Goal: Task Accomplishment & Management: Complete application form

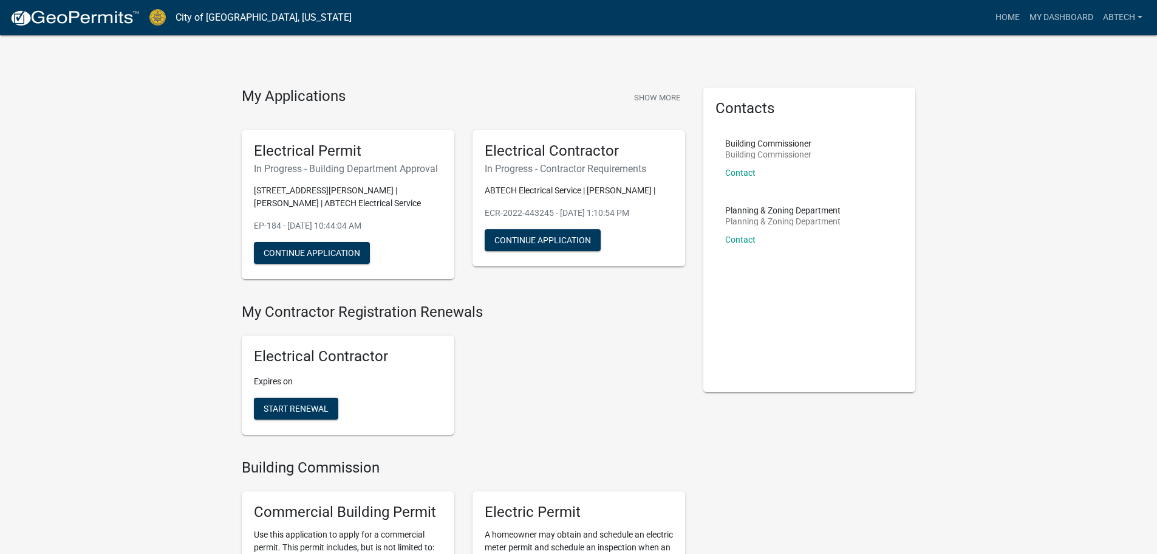
drag, startPoint x: 36, startPoint y: 31, endPoint x: 46, endPoint y: 28, distance: 10.2
click at [40, 30] on nav "City of [GEOGRAPHIC_DATA], [US_STATE] more_horiz Home My Dashboard ABTECH Accou…" at bounding box center [578, 17] width 1157 height 35
click at [51, 22] on img at bounding box center [75, 18] width 130 height 18
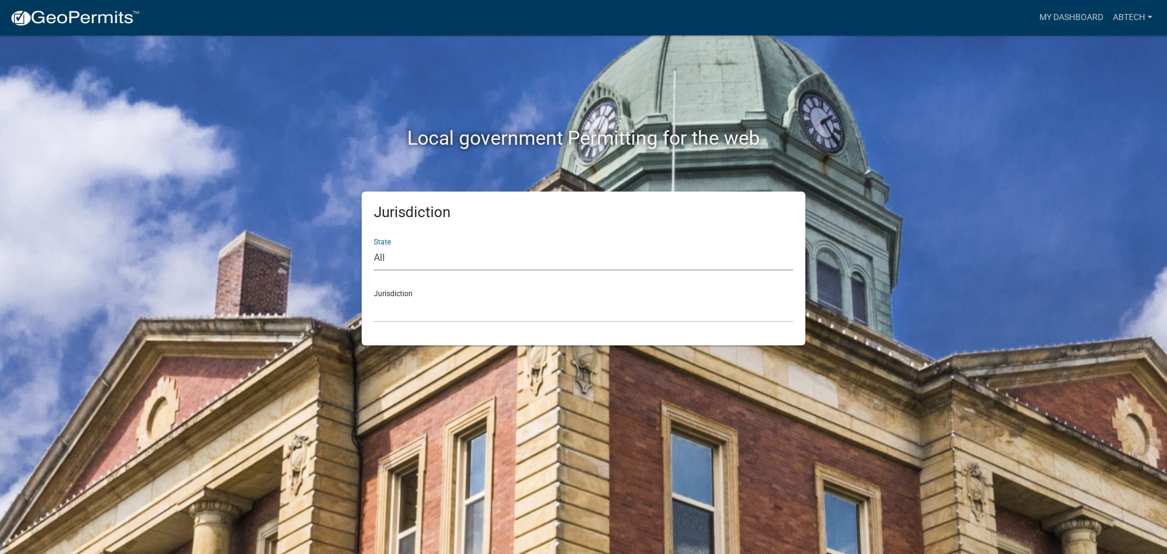
click at [441, 255] on select "All [US_STATE] [US_STATE] [US_STATE] [US_STATE] [US_STATE] [US_STATE] [US_STATE…" at bounding box center [583, 257] width 419 height 25
select select "[US_STATE]"
click at [374, 245] on select "All [US_STATE] [US_STATE] [US_STATE] [US_STATE] [US_STATE] [US_STATE] [US_STATE…" at bounding box center [583, 257] width 419 height 25
click at [419, 298] on select "City of [GEOGRAPHIC_DATA], [US_STATE] City of [GEOGRAPHIC_DATA], [US_STATE] Cit…" at bounding box center [583, 309] width 419 height 25
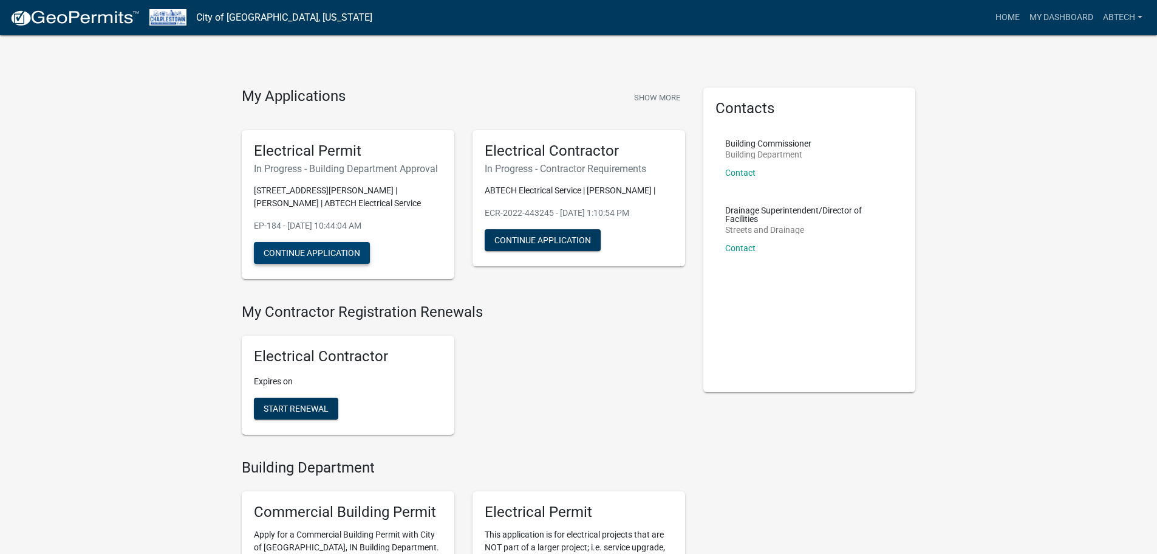
click at [319, 252] on button "Continue Application" at bounding box center [312, 253] width 116 height 22
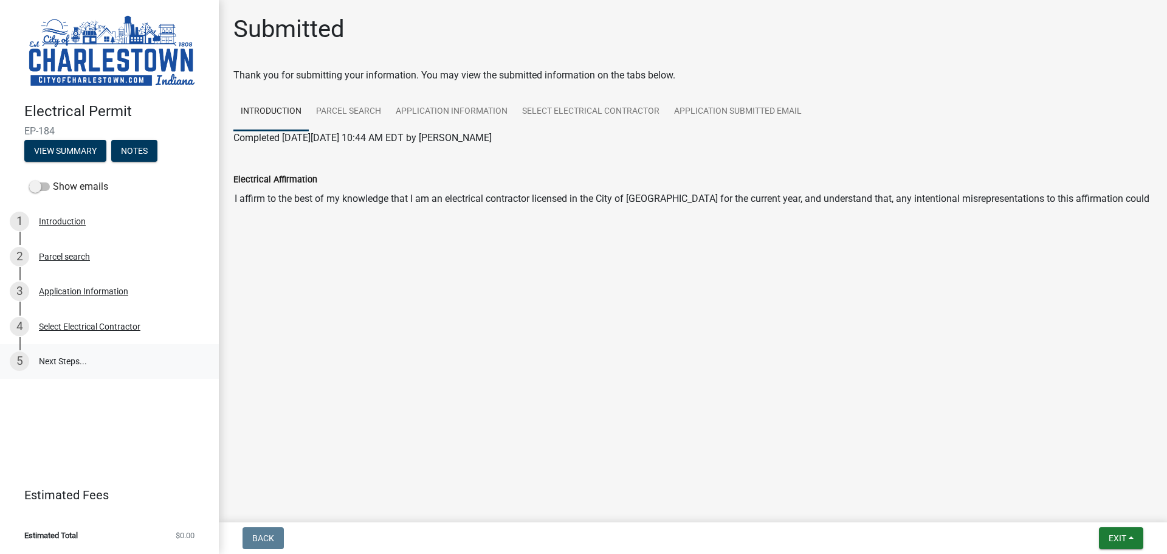
click at [72, 360] on link "5 Next Steps..." at bounding box center [109, 361] width 219 height 35
click at [1102, 538] on button "Exit" at bounding box center [1121, 538] width 44 height 22
click at [1093, 513] on button "Save & Exit" at bounding box center [1094, 506] width 97 height 29
